Goal: Check status

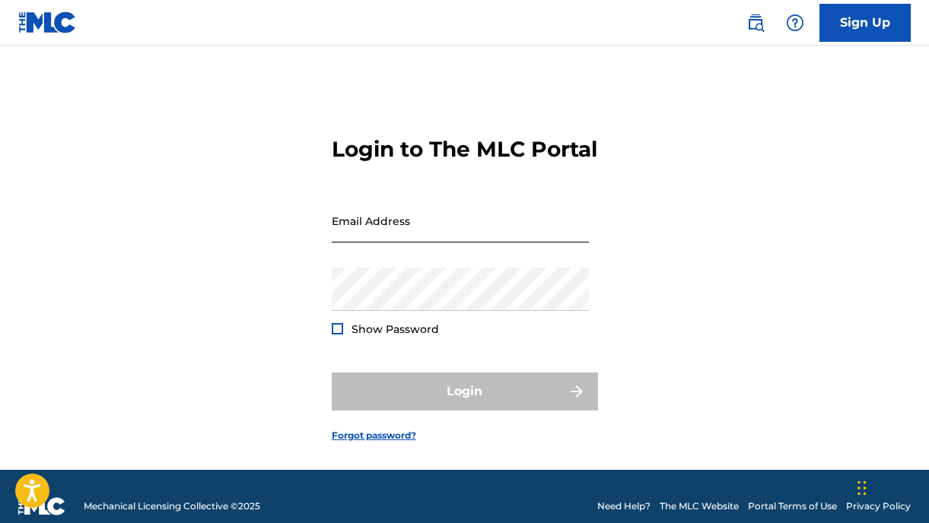
click at [469, 243] on input "Email Address" at bounding box center [460, 220] width 257 height 43
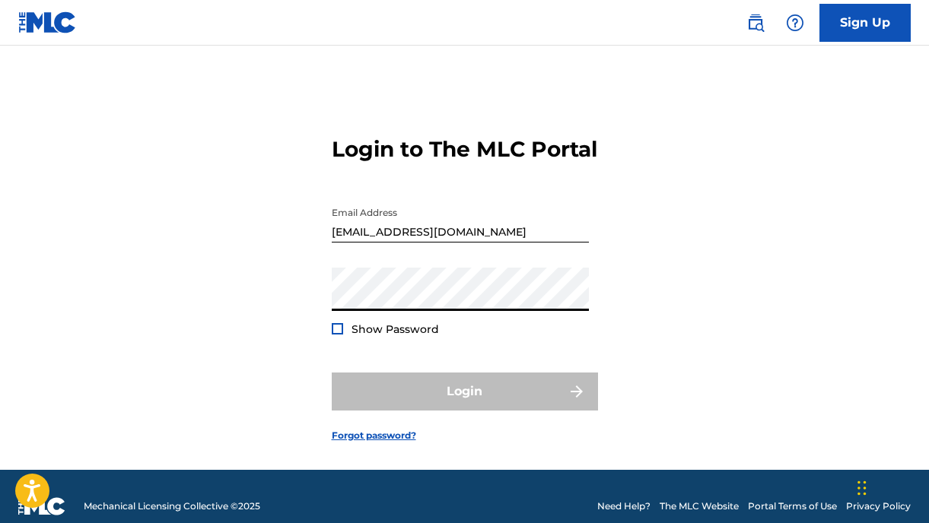
type input "[EMAIL_ADDRESS][DOMAIN_NAME]"
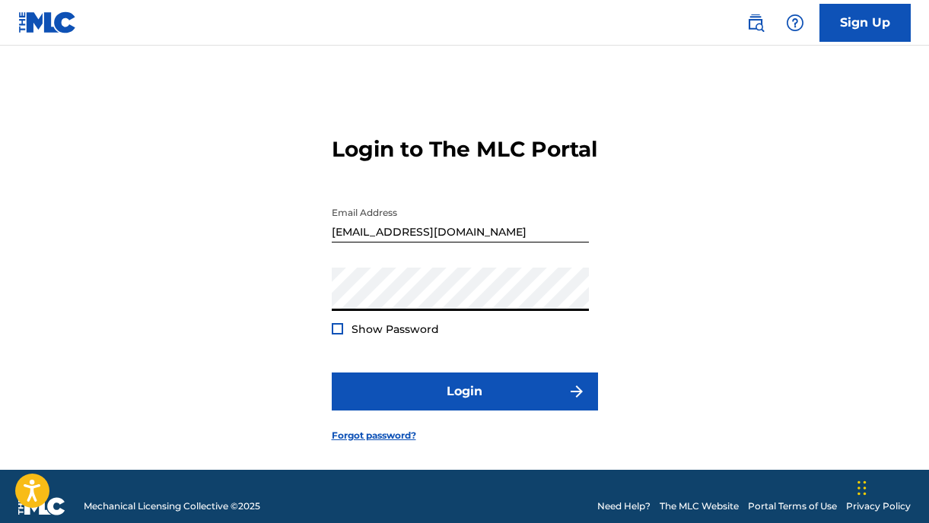
click at [346, 337] on div "Show Password" at bounding box center [385, 329] width 107 height 15
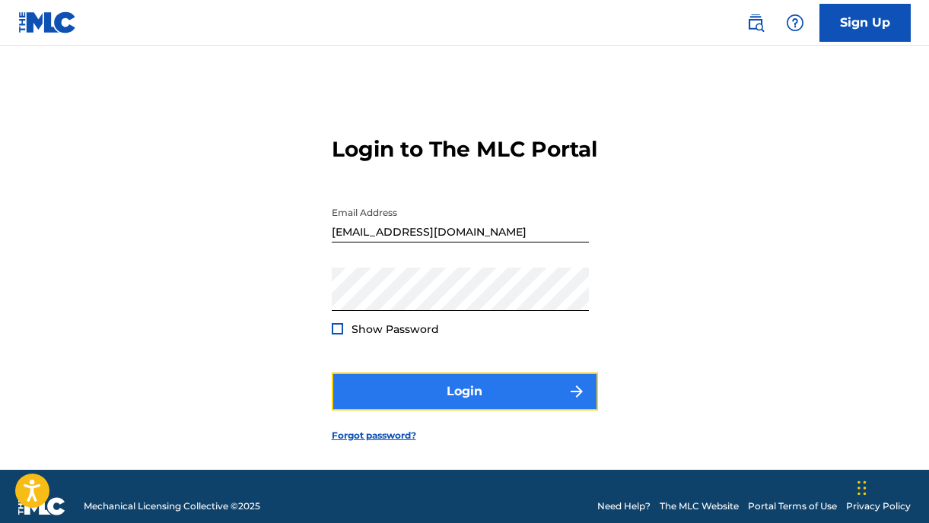
click at [424, 411] on button "Login" at bounding box center [465, 392] width 266 height 38
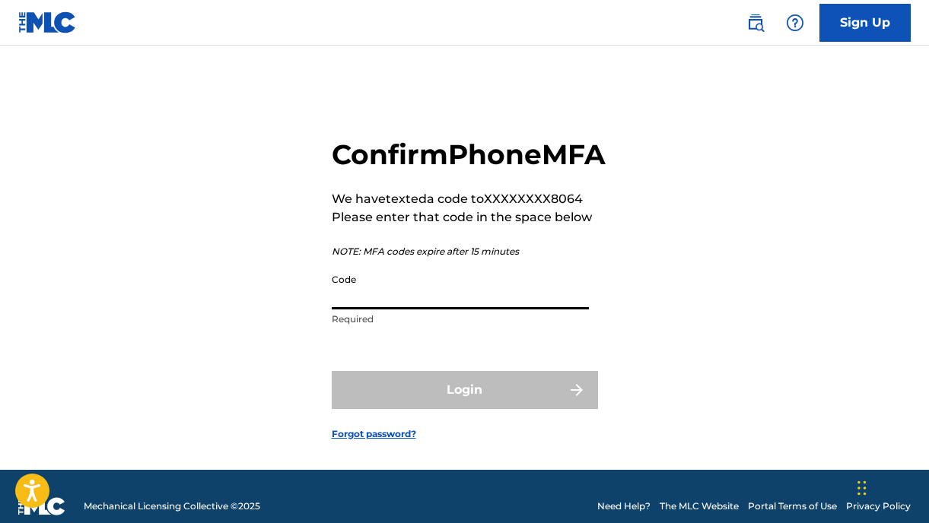
click at [524, 310] on input "Code" at bounding box center [460, 287] width 257 height 43
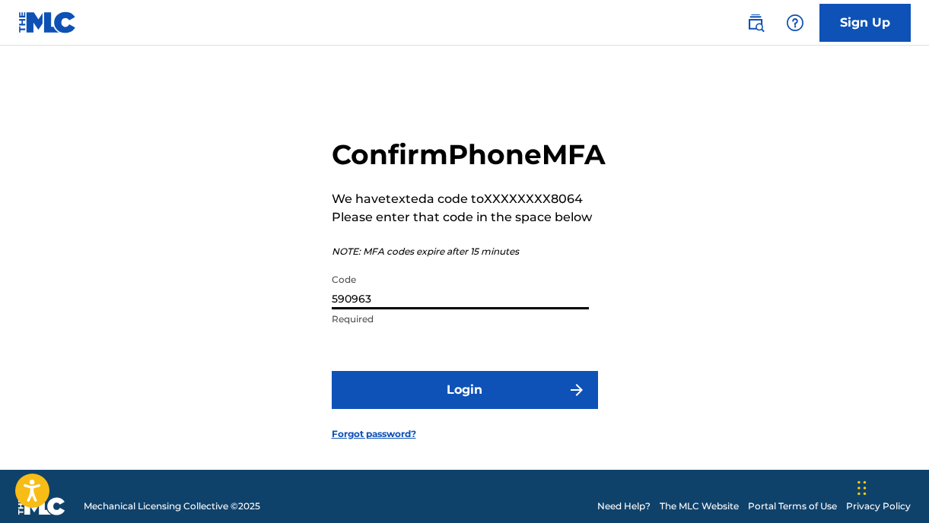
type input "590963"
click at [332, 371] on button "Login" at bounding box center [465, 390] width 266 height 38
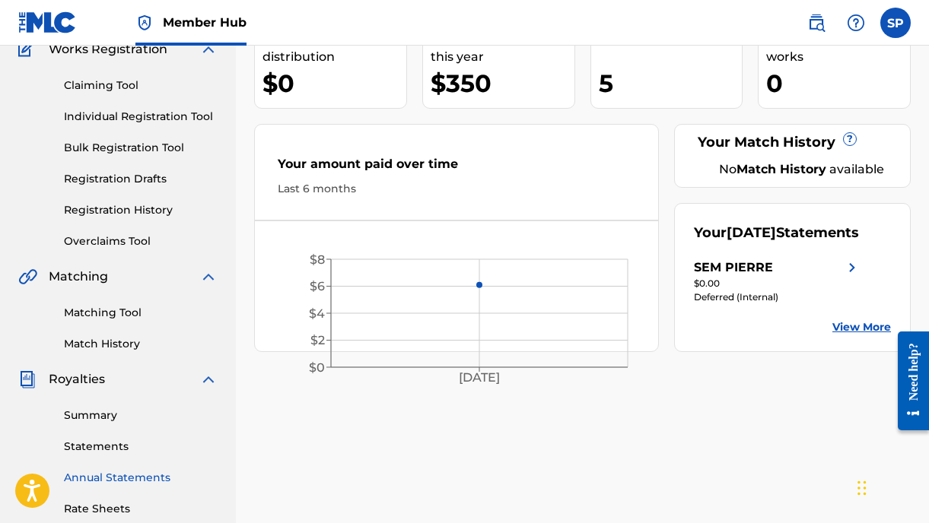
scroll to position [167, 0]
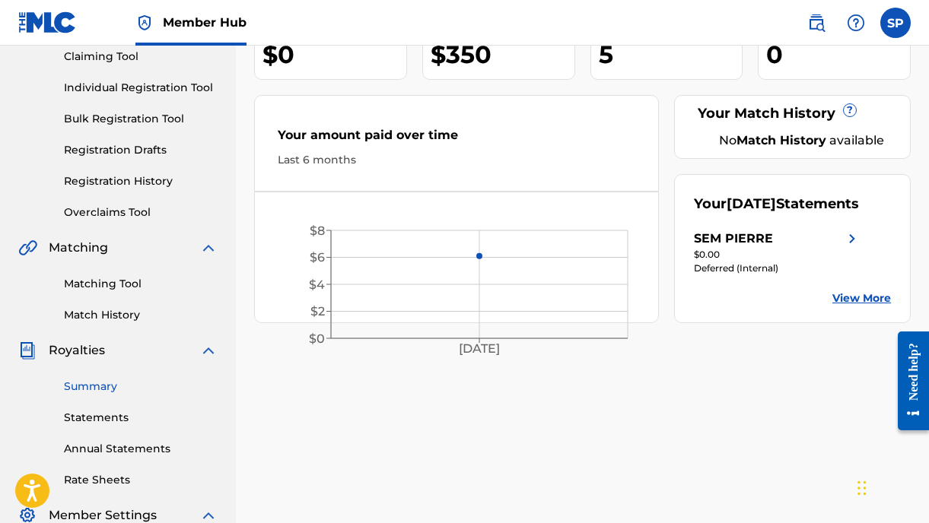
click at [97, 388] on link "Summary" at bounding box center [141, 387] width 154 height 16
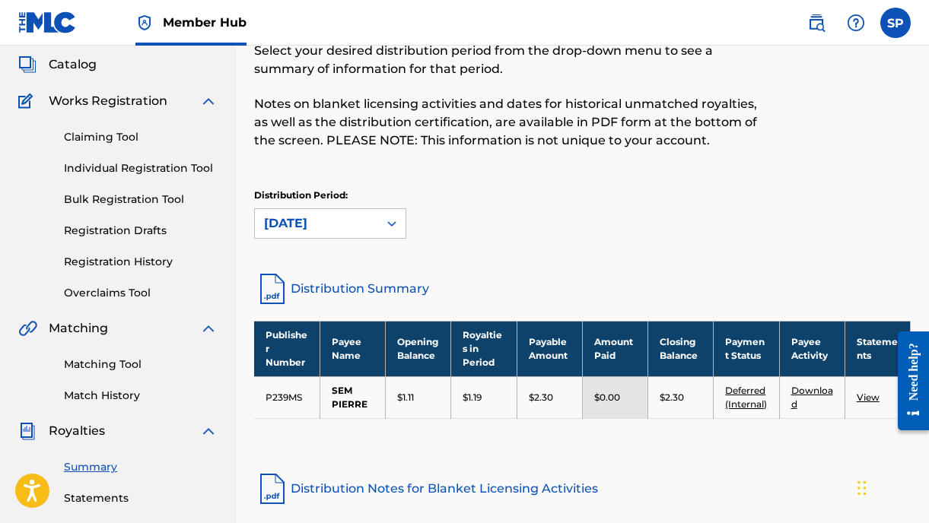
scroll to position [85, 0]
